Goal: Information Seeking & Learning: Find specific page/section

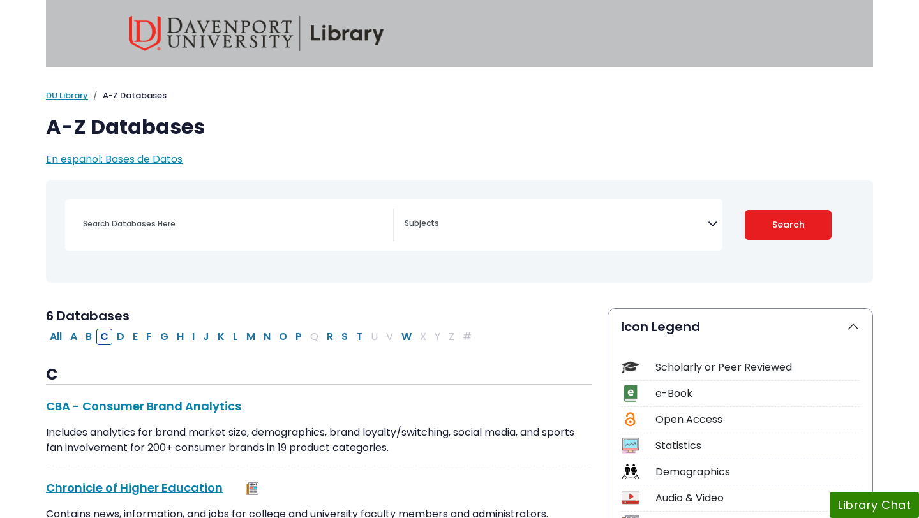
select select "Database Subject Filter"
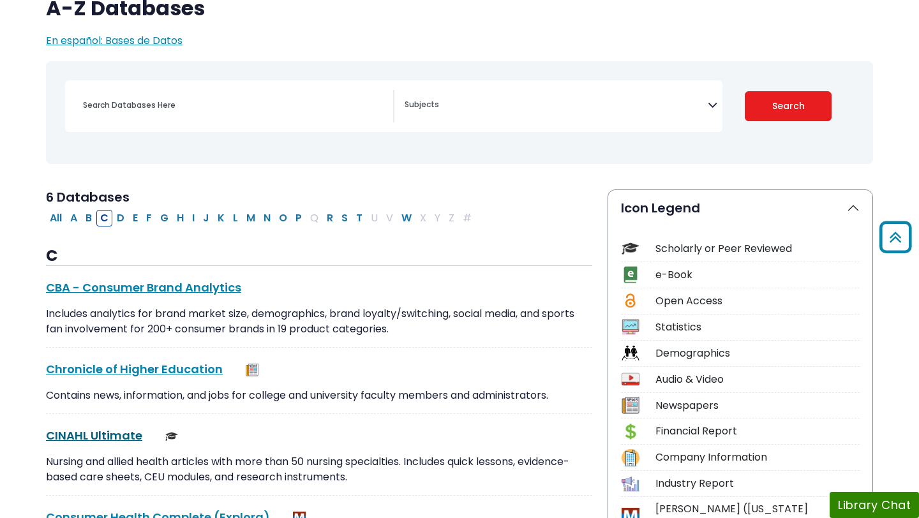
scroll to position [96, 0]
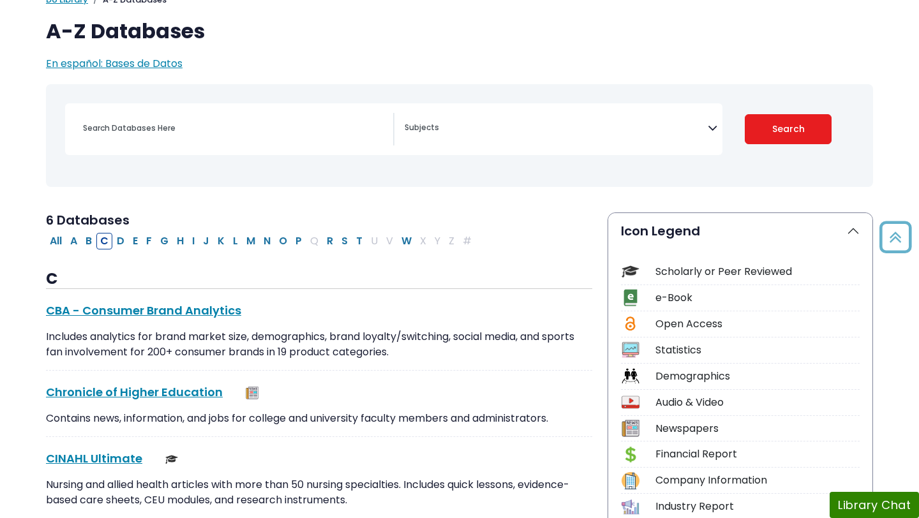
click at [167, 108] on div "[MEDICAL_DATA] Guide Accounting, Finance & Economics (ACCT, FINC & ECON) Advert…" at bounding box center [393, 129] width 657 height 52
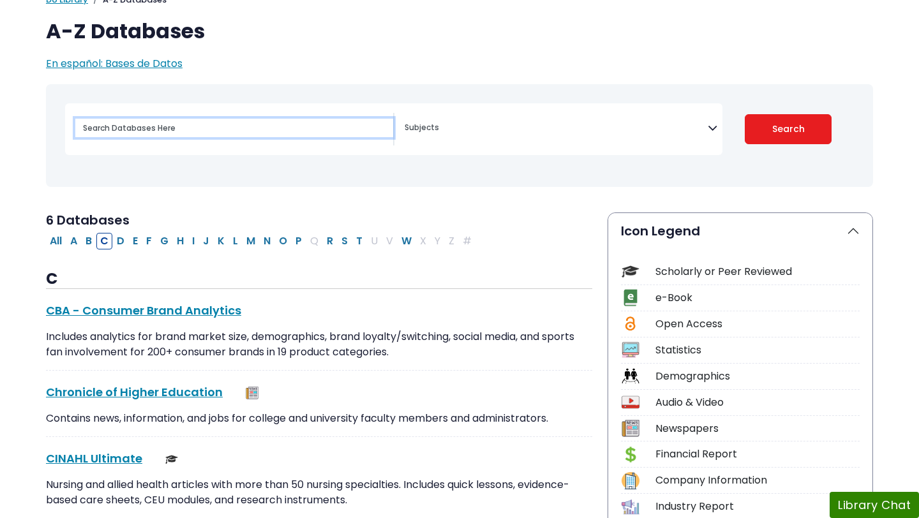
click at [156, 131] on input "Search database by title or keyword" at bounding box center [234, 128] width 318 height 19
type input "pubmed"
click at [745, 114] on button "Search" at bounding box center [788, 129] width 87 height 30
select select "Database Subject Filter"
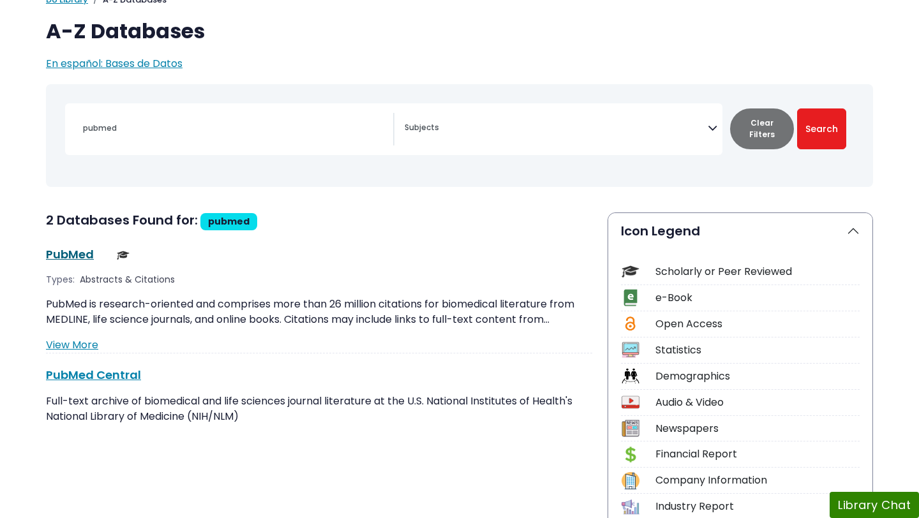
click at [69, 254] on link "PubMed This link opens in a new window" at bounding box center [70, 254] width 48 height 16
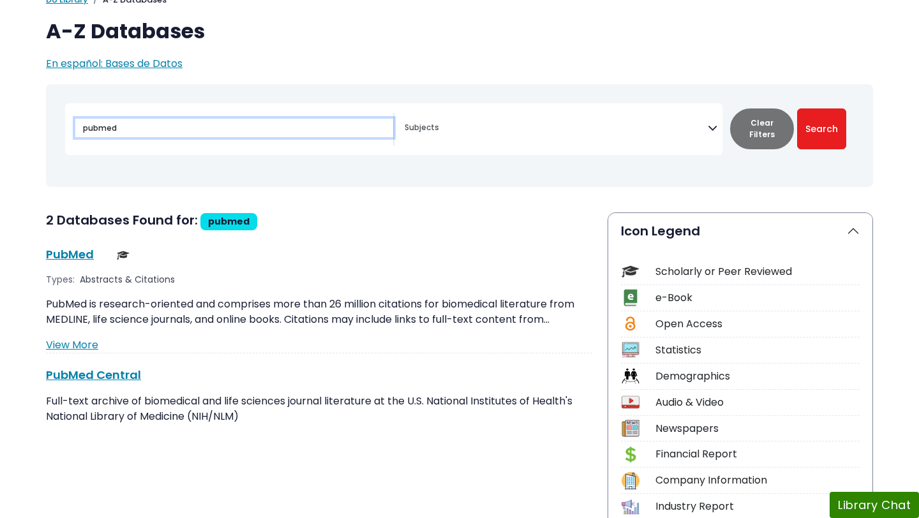
click at [141, 126] on input "pubmed" at bounding box center [234, 128] width 318 height 19
click at [797, 108] on button "Search" at bounding box center [821, 128] width 49 height 41
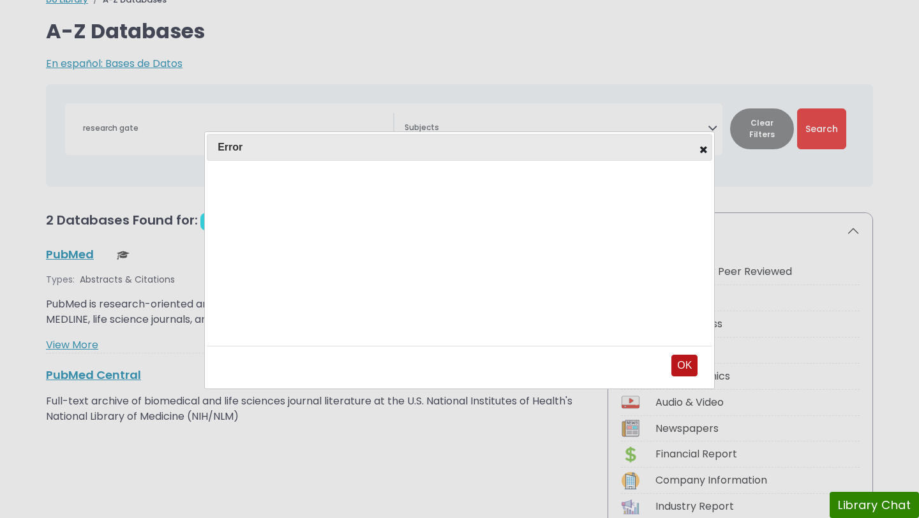
click at [683, 355] on button "OK" at bounding box center [684, 366] width 26 height 22
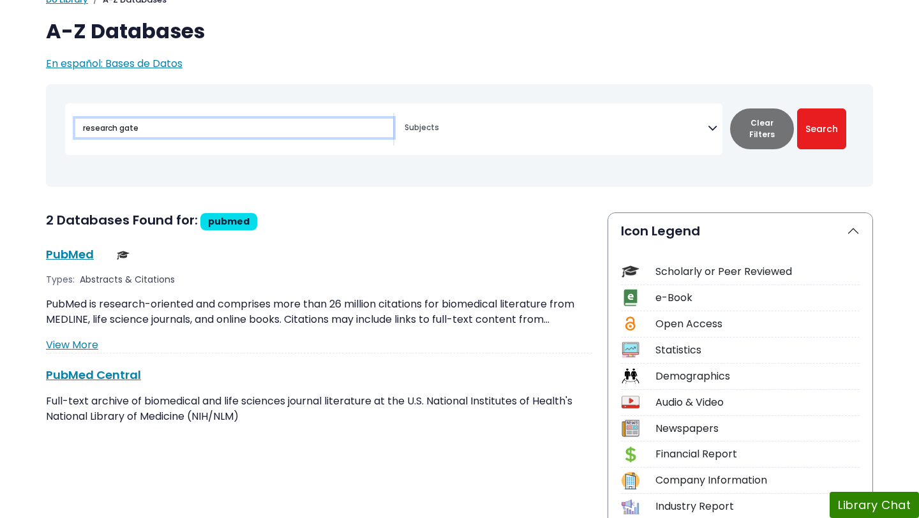
click at [174, 135] on input "research gate" at bounding box center [234, 128] width 318 height 19
drag, startPoint x: 174, startPoint y: 135, endPoint x: 70, endPoint y: 135, distance: 104.0
click at [70, 135] on div "research gate" at bounding box center [229, 129] width 329 height 33
type input "r"
click at [797, 108] on button "Search" at bounding box center [821, 128] width 49 height 41
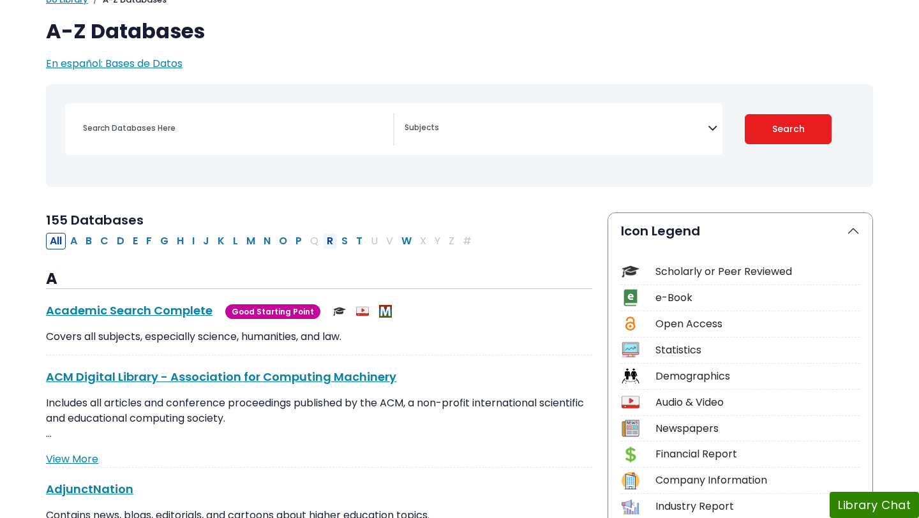
click at [328, 241] on button "R" at bounding box center [330, 241] width 14 height 17
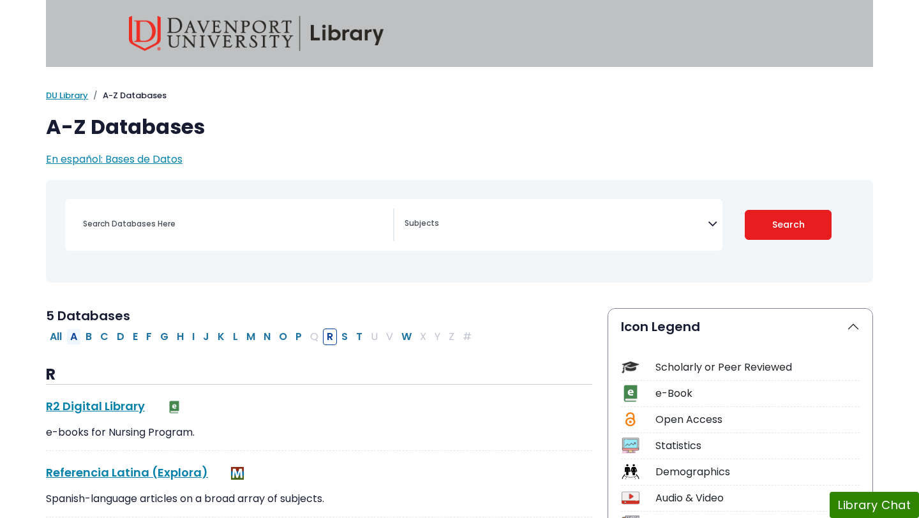
click at [71, 336] on button "A" at bounding box center [73, 337] width 15 height 17
select select "Database Subject Filter"
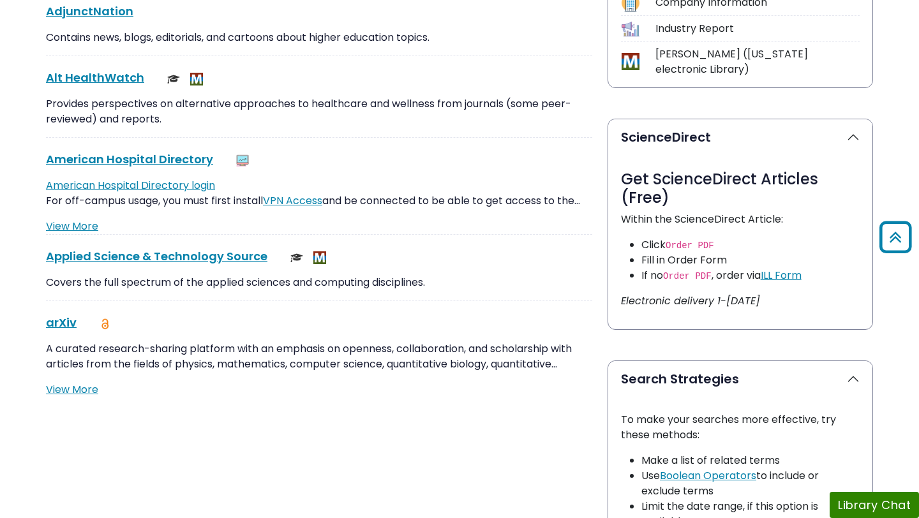
scroll to position [570, 0]
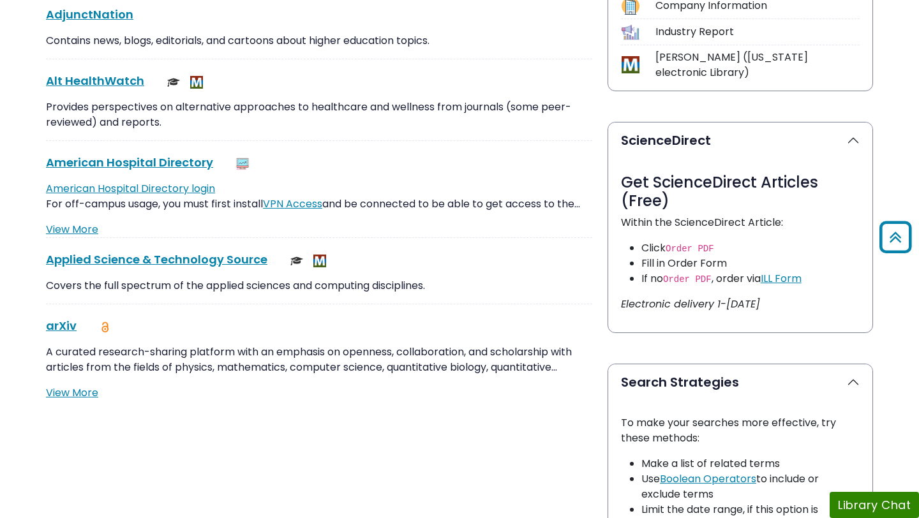
click at [61, 402] on div "7 Databases Clear Filters/Browse All Databases All A B C D E F G H I J K L M N …" at bounding box center [318, 318] width 561 height 1160
click at [65, 389] on link "View More" at bounding box center [72, 392] width 52 height 15
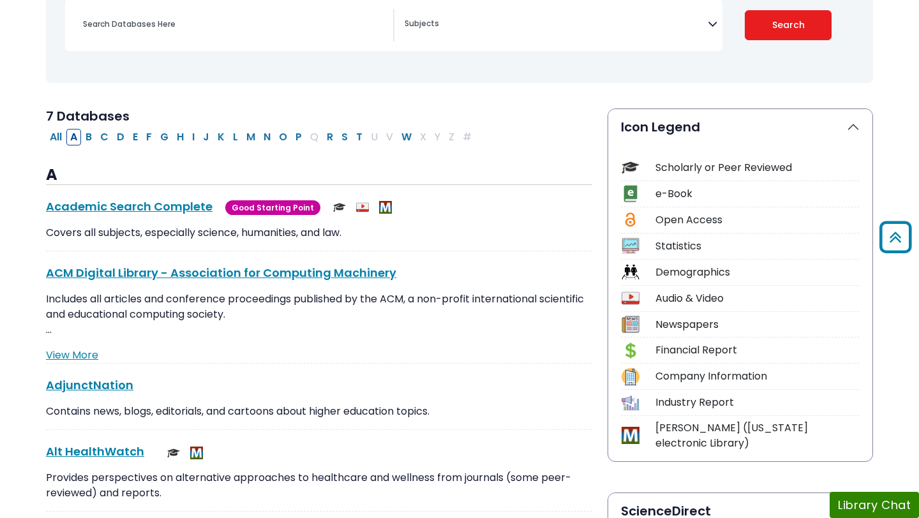
scroll to position [154, 0]
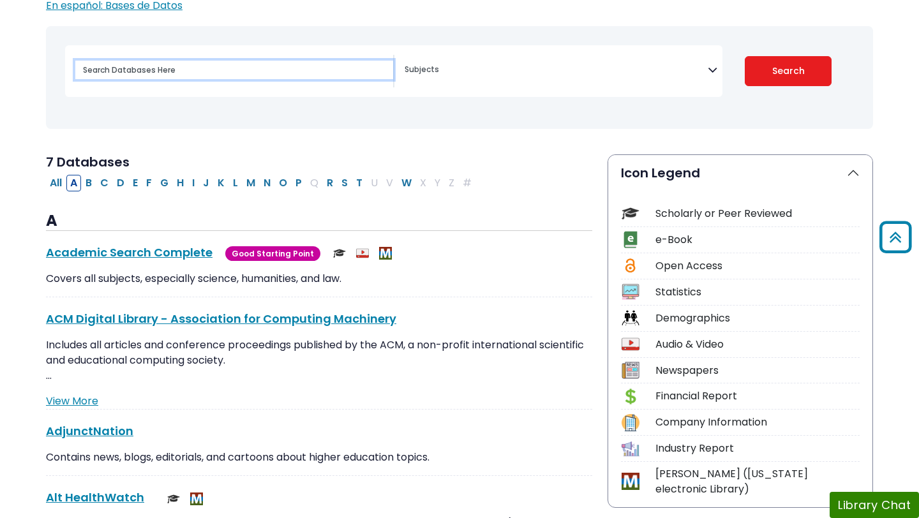
click at [145, 71] on input "Search database by title or keyword" at bounding box center [234, 70] width 318 height 19
type input "austr"
click at [745, 56] on button "Search" at bounding box center [788, 71] width 87 height 30
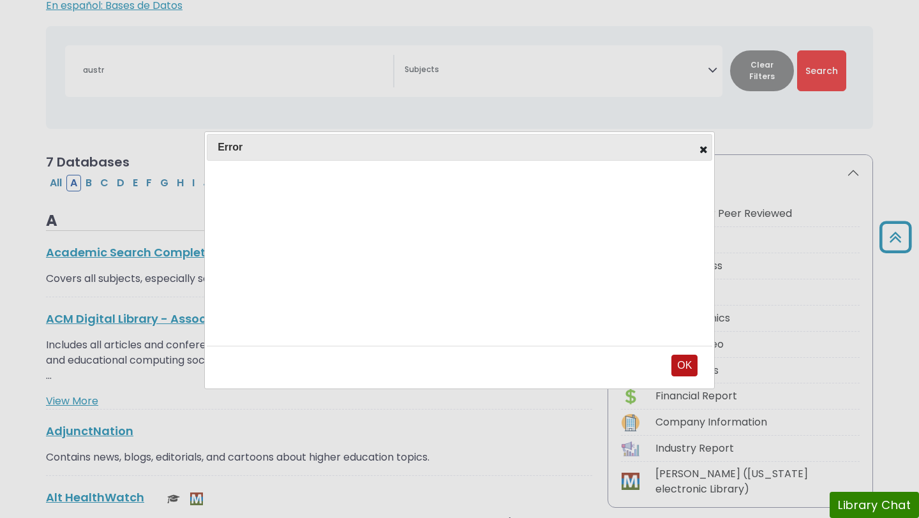
click at [677, 367] on button "OK" at bounding box center [684, 366] width 26 height 22
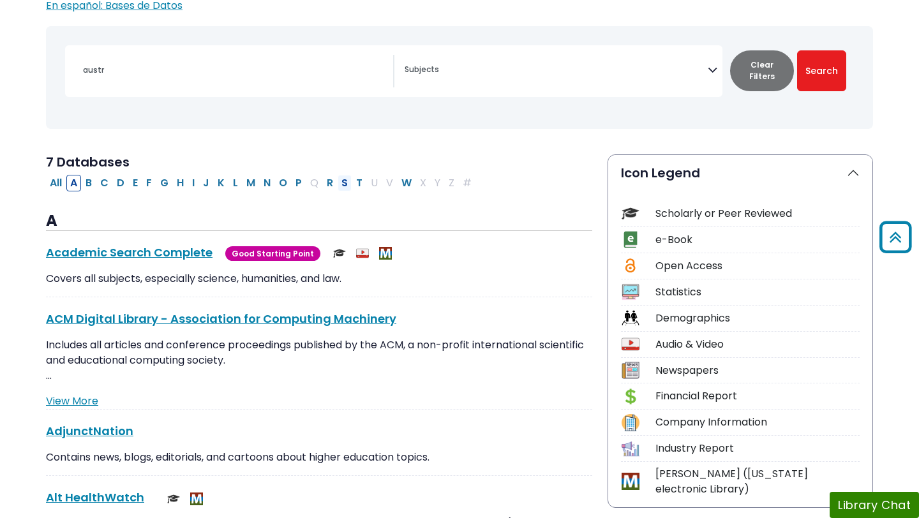
click at [345, 184] on button "S" at bounding box center [344, 183] width 14 height 17
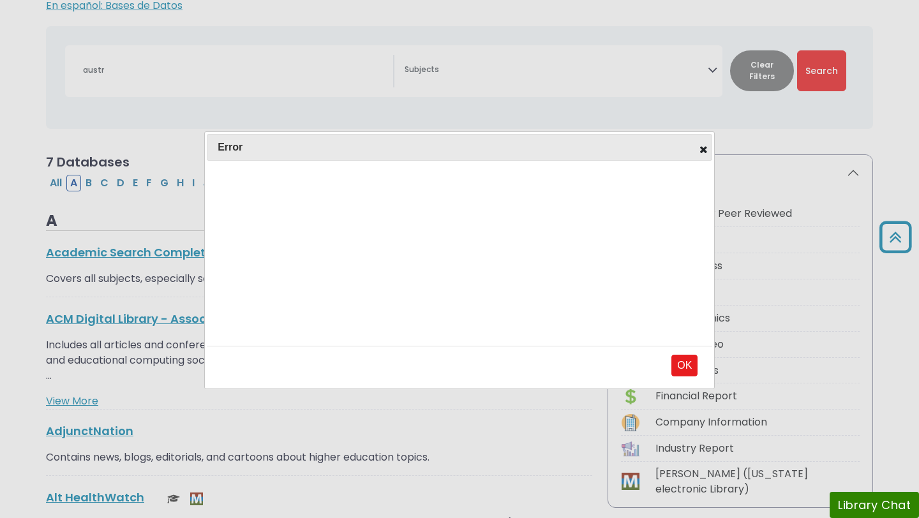
click at [702, 367] on div "OK" at bounding box center [459, 366] width 505 height 41
click at [671, 366] on button "OK" at bounding box center [684, 366] width 26 height 22
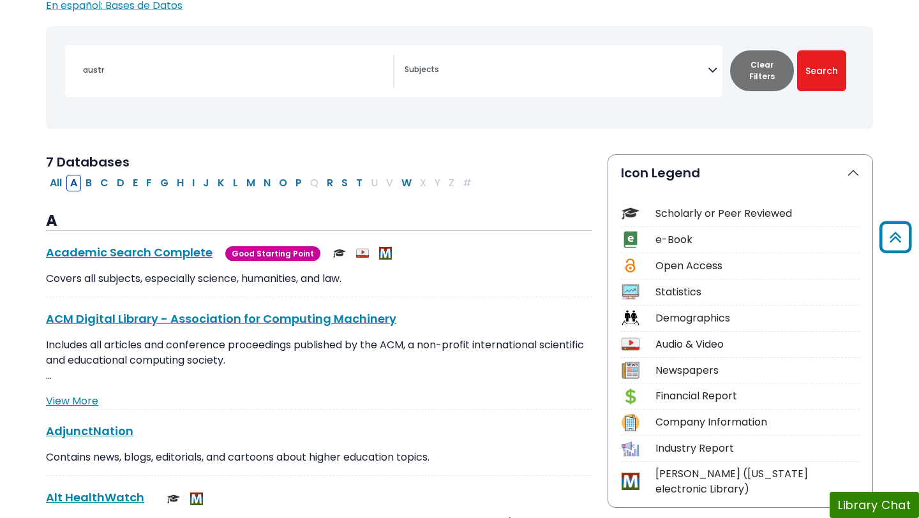
click at [170, 78] on div "austr" at bounding box center [234, 70] width 318 height 31
click at [115, 68] on input "austr" at bounding box center [234, 70] width 318 height 19
click at [337, 181] on button "S" at bounding box center [344, 183] width 14 height 17
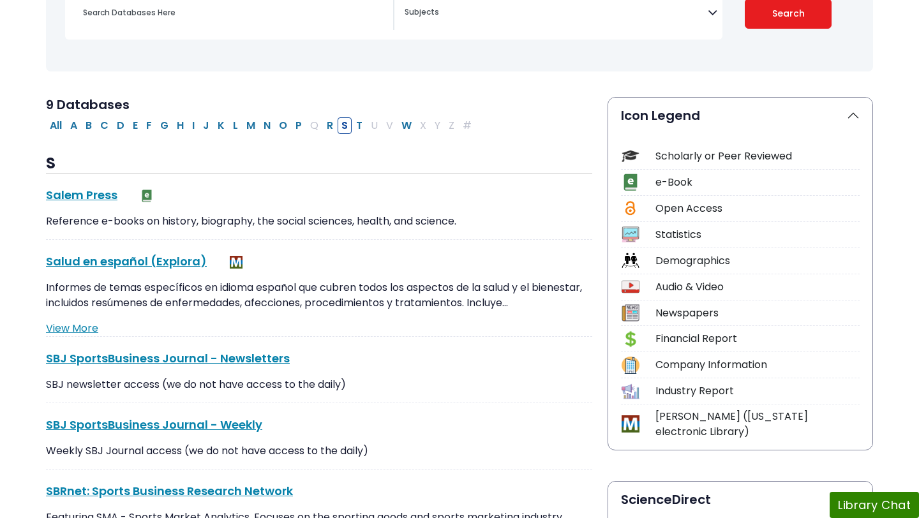
scroll to position [221, 0]
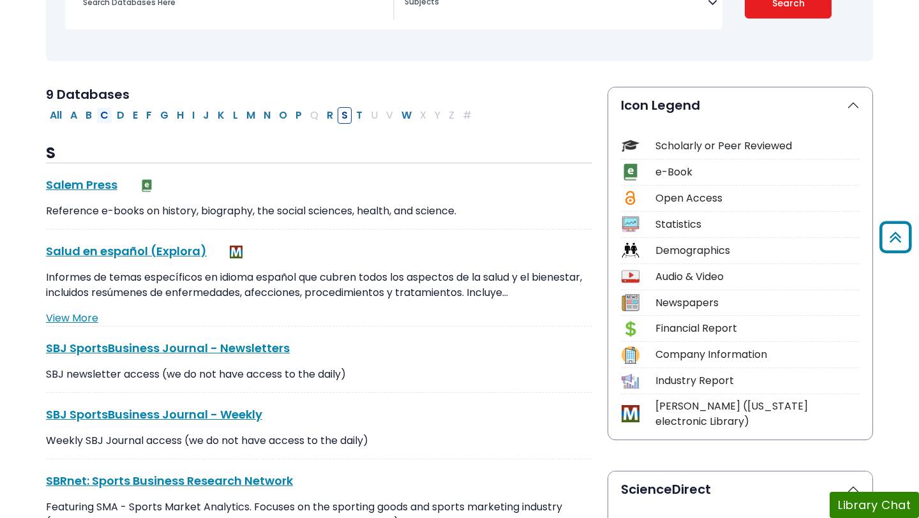
click at [111, 115] on button "C" at bounding box center [104, 115] width 16 height 17
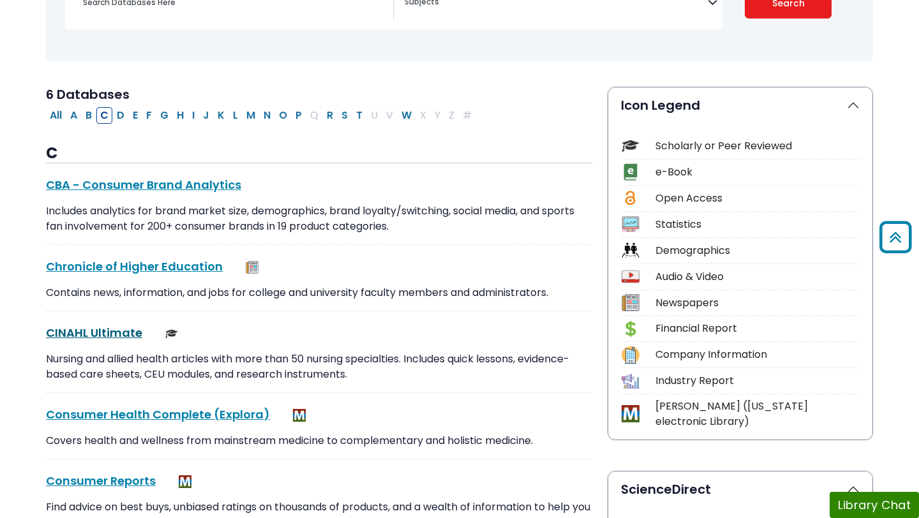
click at [77, 330] on link "CINAHL Ultimate This link opens in a new window" at bounding box center [94, 333] width 96 height 16
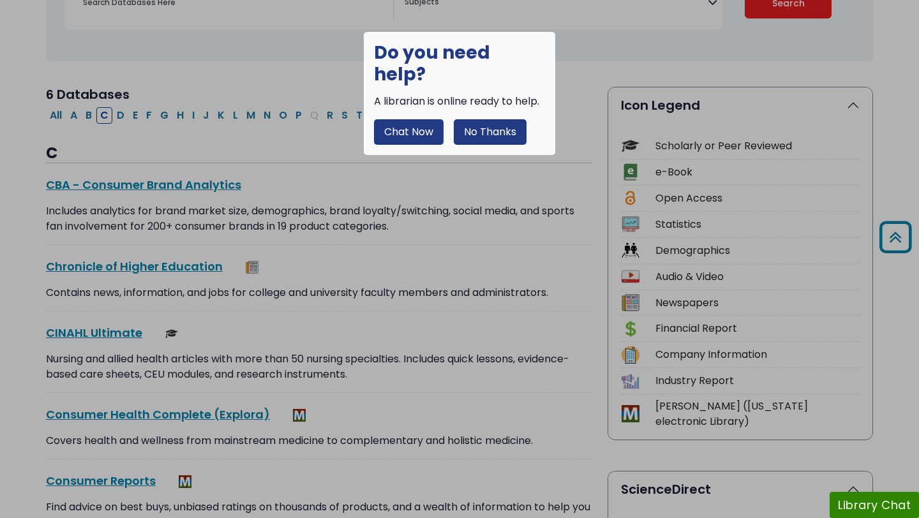
click at [477, 119] on button "No Thanks" at bounding box center [490, 132] width 73 height 26
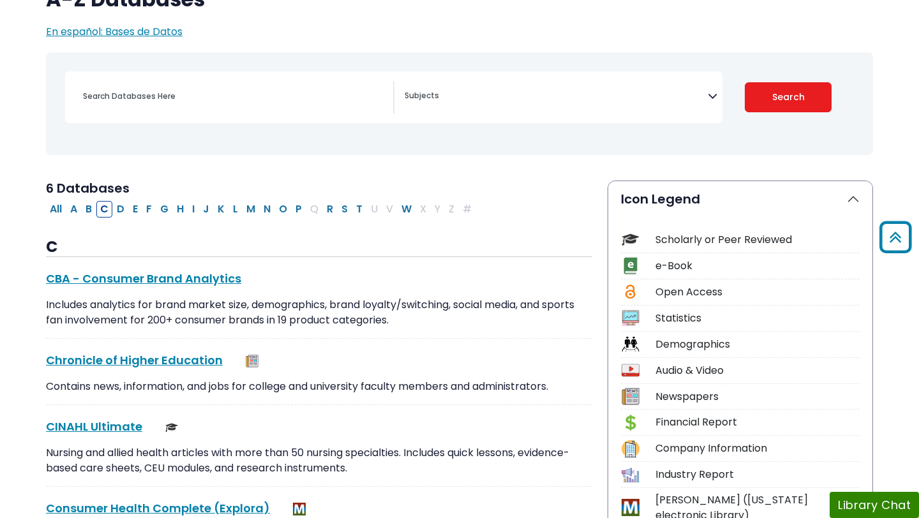
scroll to position [126, 0]
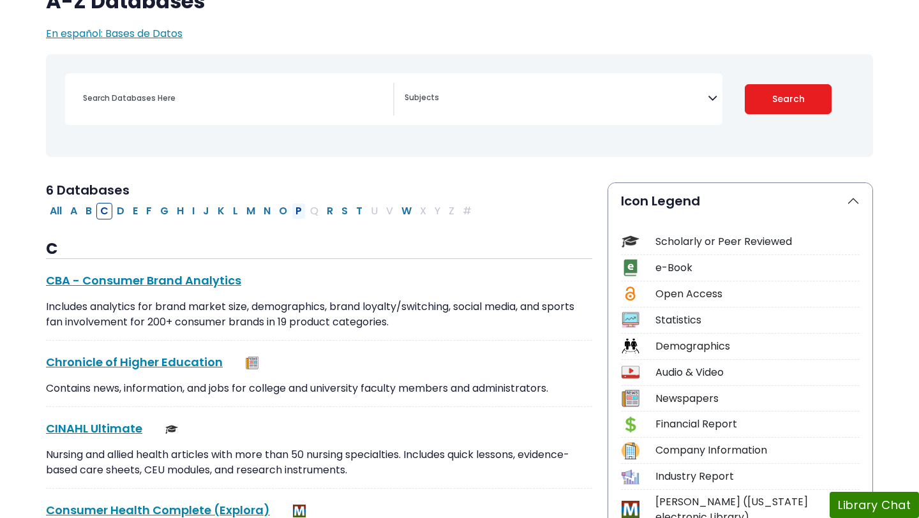
click at [300, 212] on button "P" at bounding box center [299, 211] width 14 height 17
select select "Database Subject Filter"
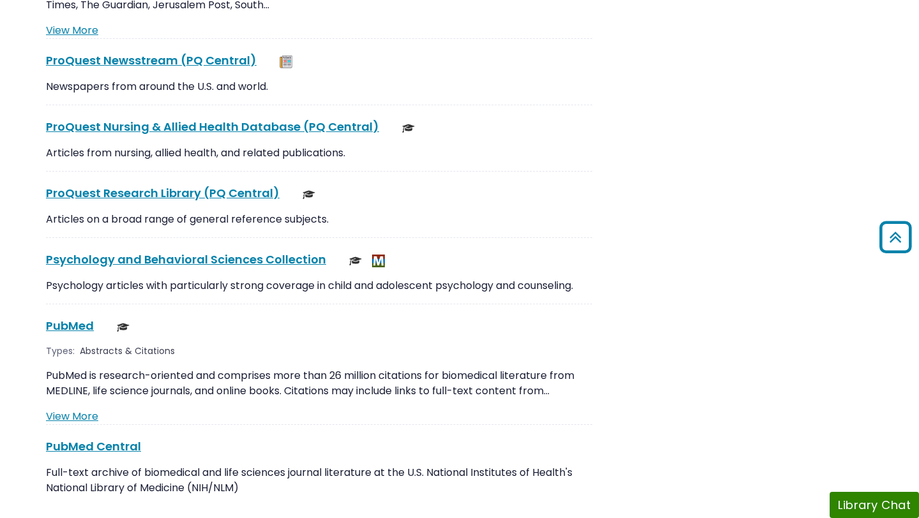
scroll to position [2134, 0]
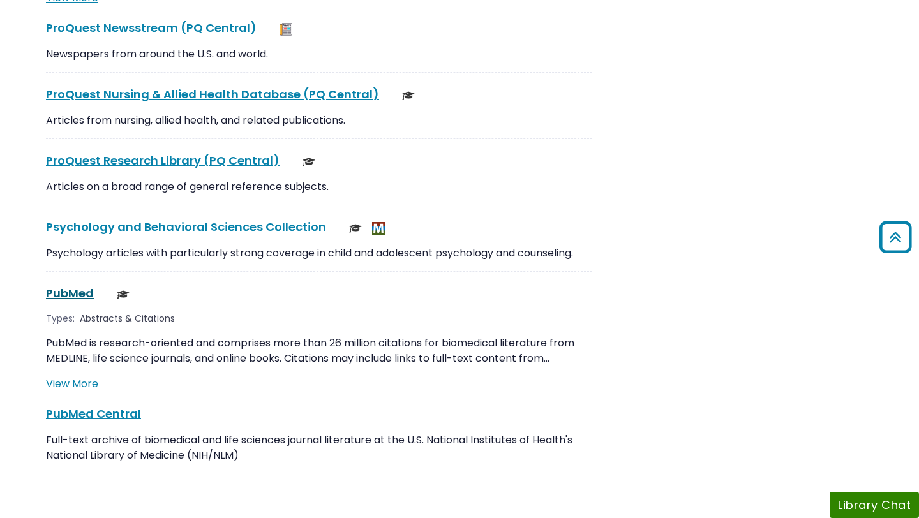
click at [75, 285] on link "PubMed This link opens in a new window" at bounding box center [70, 293] width 48 height 16
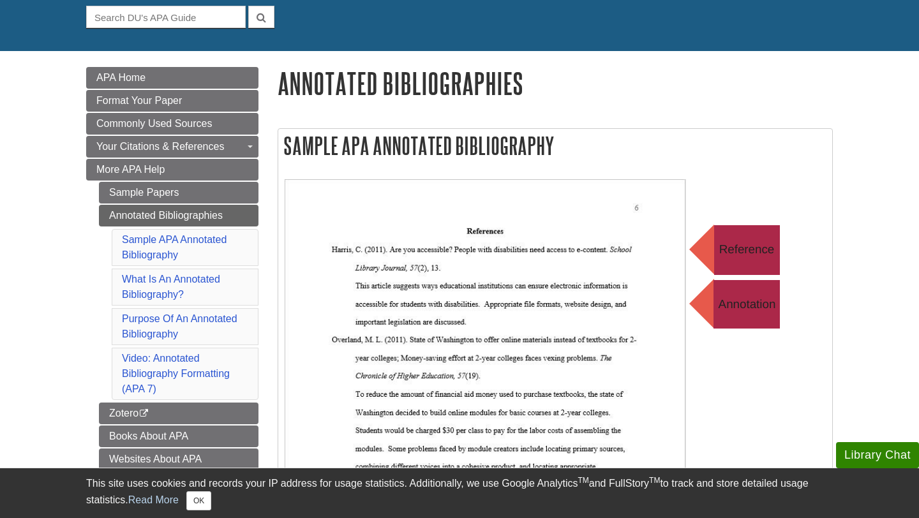
scroll to position [129, 0]
